Goal: Find specific page/section: Find specific page/section

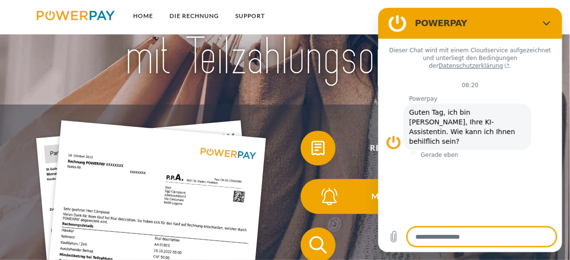
scroll to position [48, 0]
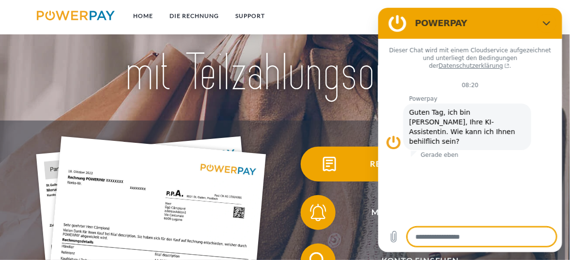
click at [331, 165] on img at bounding box center [330, 165] width 22 height 22
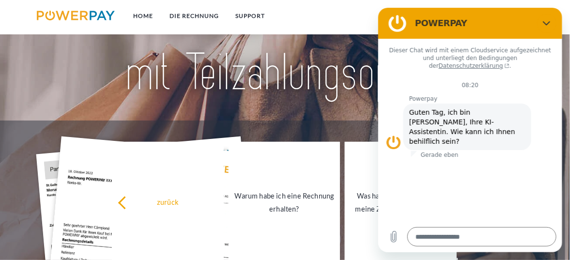
click at [442, 172] on div "Dieser Chat wird mit einem Cloudservice aufgezeichnet und unterliegt den Beding…" at bounding box center [470, 130] width 184 height 183
click at [321, 106] on img at bounding box center [285, 42] width 397 height 129
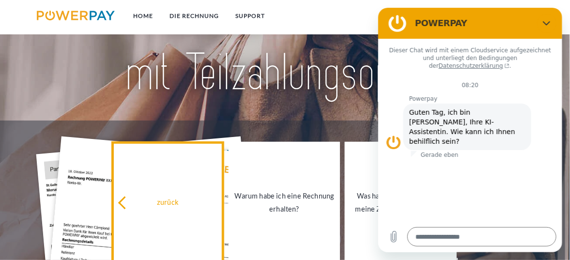
click at [163, 203] on div "zurück" at bounding box center [168, 202] width 100 height 13
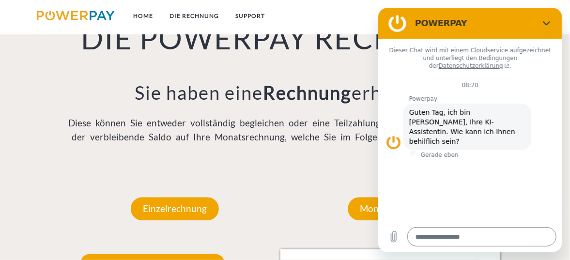
scroll to position [783, 0]
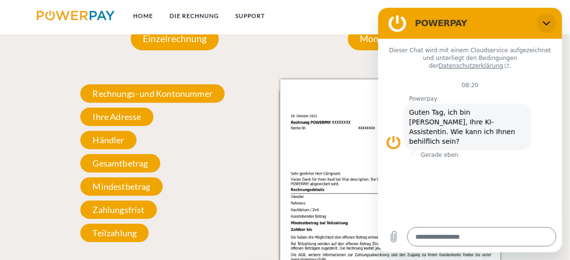
click at [544, 19] on icon "Schließen" at bounding box center [547, 23] width 8 height 8
type textarea "*"
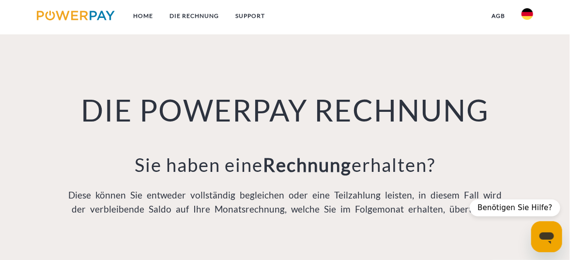
scroll to position [686, 0]
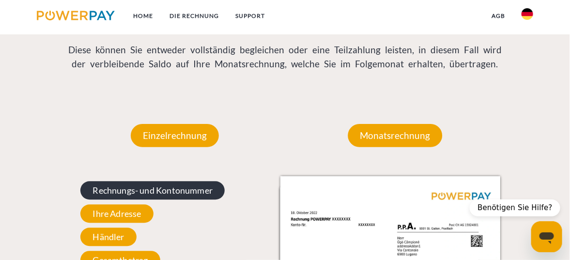
click at [188, 194] on span "Rechnungs- und Kontonummer" at bounding box center [152, 190] width 144 height 18
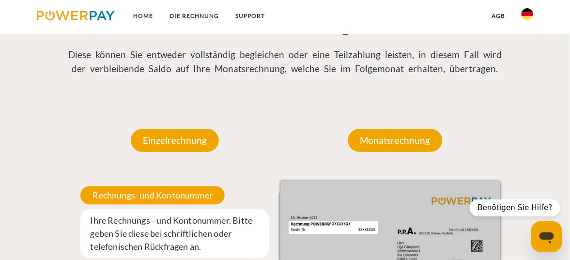
scroll to position [832, 0]
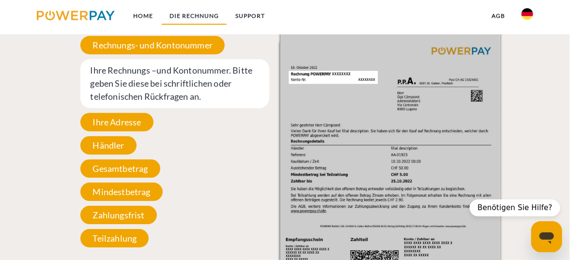
click at [185, 16] on link "DIE RECHNUNG" at bounding box center [194, 15] width 66 height 17
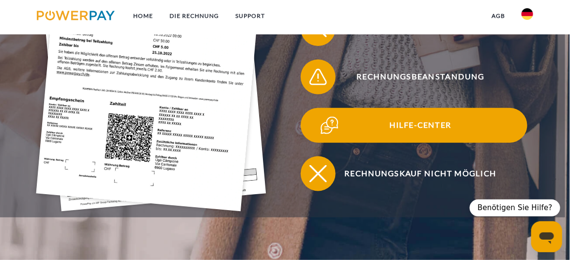
scroll to position [126, 0]
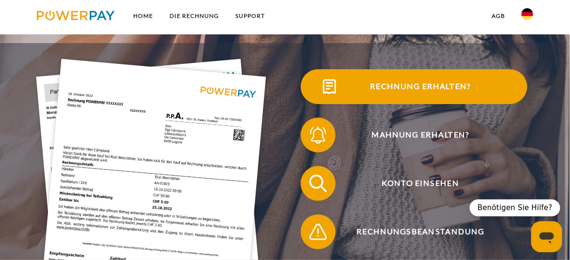
click at [336, 87] on img at bounding box center [330, 87] width 22 height 22
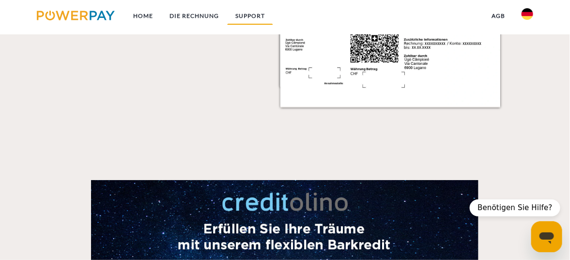
scroll to position [901, 0]
